Goal: Task Accomplishment & Management: Complete application form

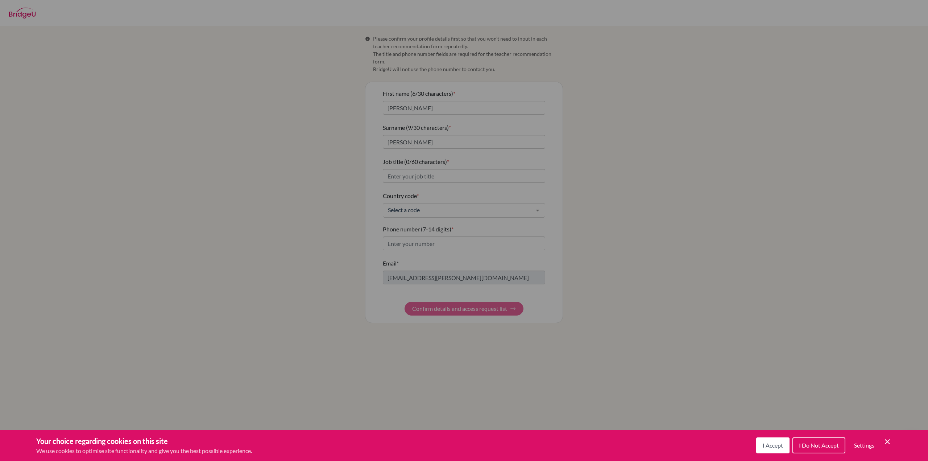
click at [439, 166] on div "Cookie Preferences" at bounding box center [464, 230] width 928 height 461
click at [427, 168] on div "Cookie Preferences" at bounding box center [464, 230] width 928 height 461
click at [466, 129] on div "Cookie Preferences" at bounding box center [464, 230] width 928 height 461
click at [780, 442] on span "I Accept" at bounding box center [773, 445] width 20 height 7
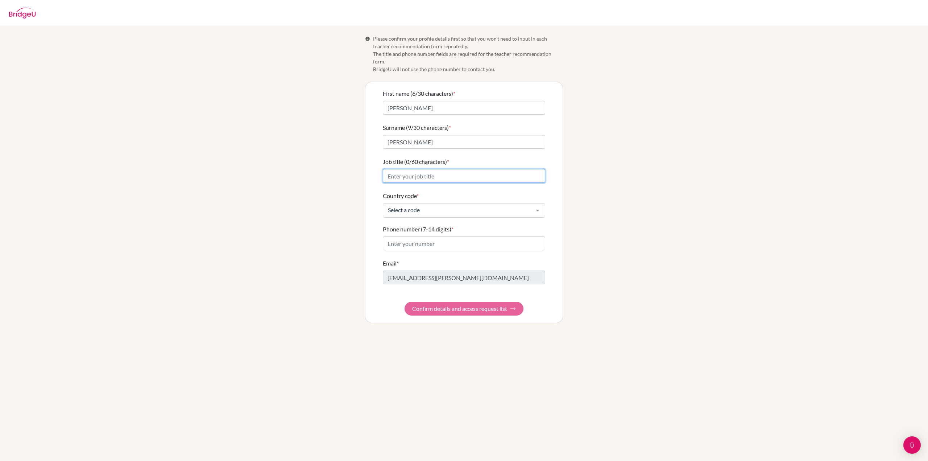
click at [431, 170] on input "Job title (0/60 characters) *" at bounding box center [464, 176] width 162 height 14
type input "Program Coordinator | Academic Advisor"
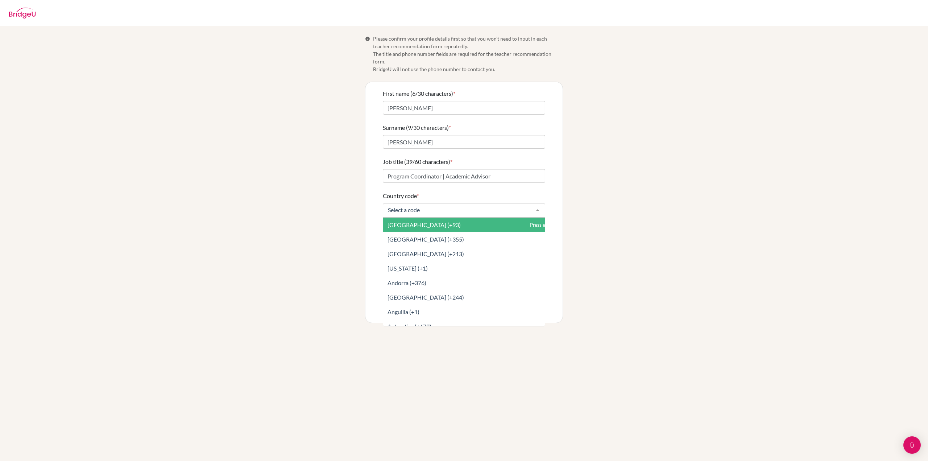
click at [440, 206] on input "Country code *" at bounding box center [458, 209] width 144 height 7
click at [439, 221] on span "[US_STATE] (+1)" at bounding box center [464, 225] width 162 height 15
type input "+1"
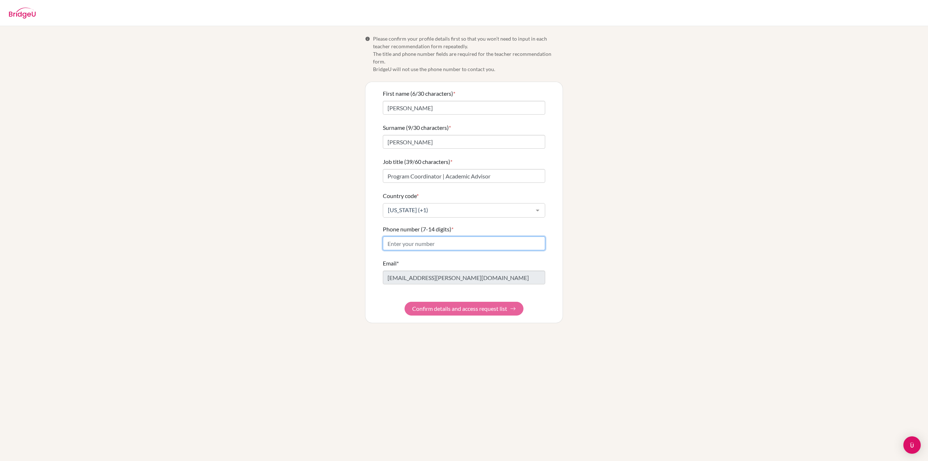
click at [436, 238] on input "Phone number (7-14 digits) *" at bounding box center [464, 243] width 162 height 14
type input "6709890208"
click at [459, 302] on button "Confirm details and access request list" at bounding box center [464, 309] width 119 height 14
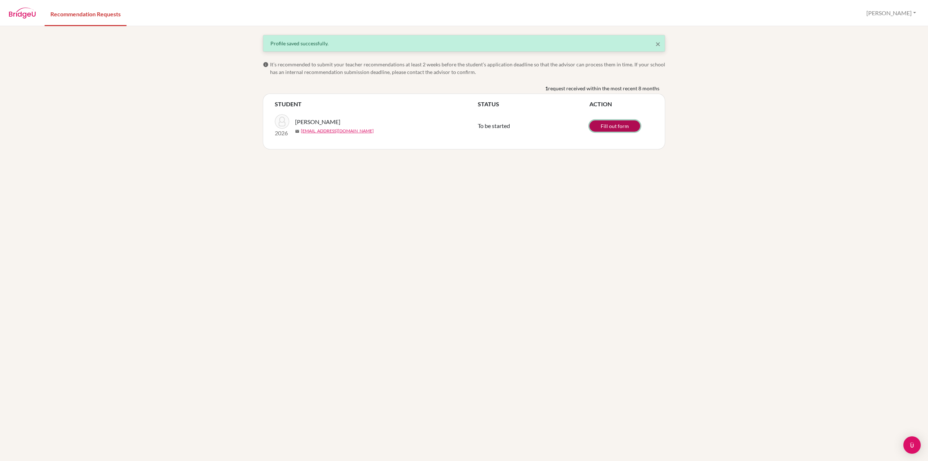
click at [606, 126] on link "Fill out form" at bounding box center [614, 125] width 51 height 11
